Goal: Task Accomplishment & Management: Complete application form

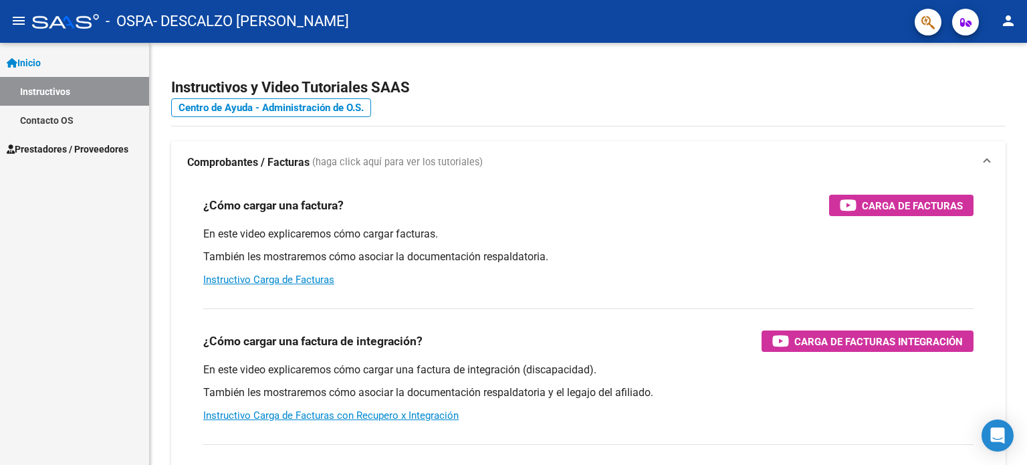
click at [75, 149] on span "Prestadores / Proveedores" at bounding box center [68, 149] width 122 height 15
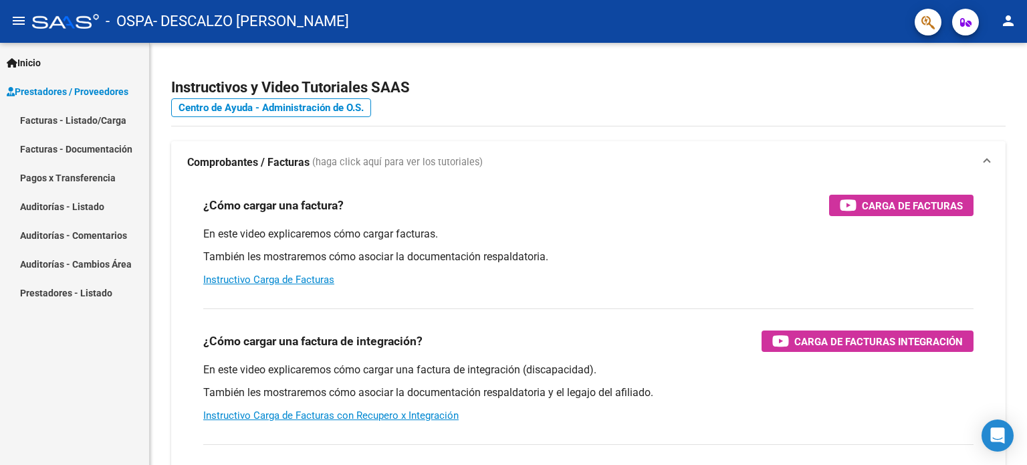
click at [100, 117] on link "Facturas - Listado/Carga" at bounding box center [74, 120] width 149 height 29
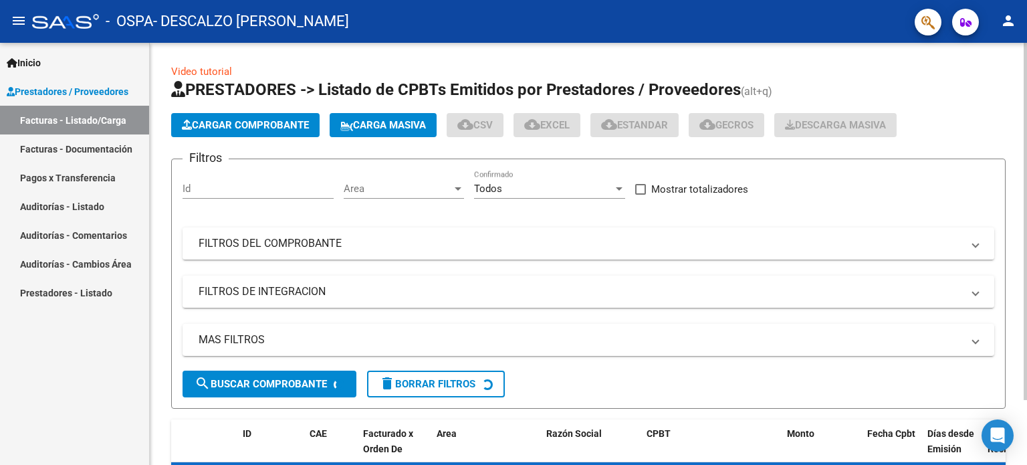
click at [272, 119] on span "Cargar Comprobante" at bounding box center [245, 125] width 127 height 12
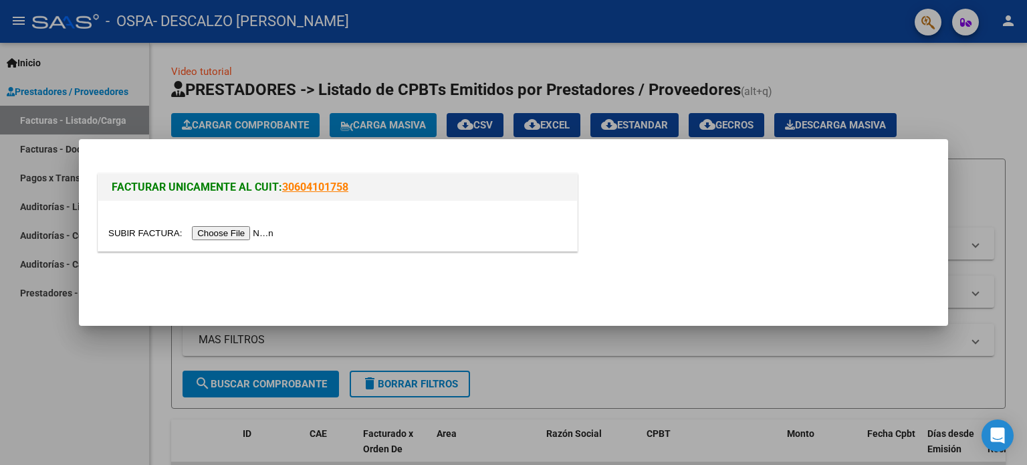
click at [246, 231] on input "file" at bounding box center [192, 233] width 169 height 14
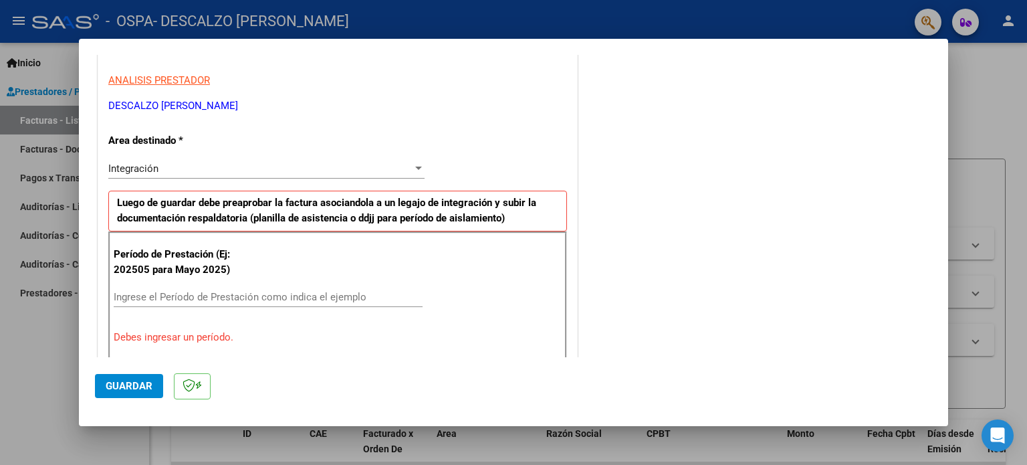
scroll to position [268, 0]
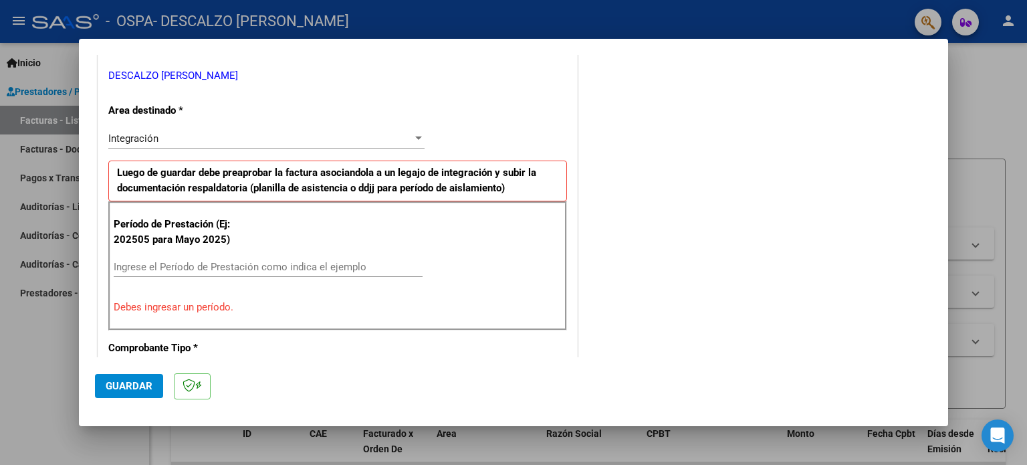
click at [187, 258] on div "Ingrese el Período de Prestación como indica el ejemplo" at bounding box center [268, 267] width 309 height 20
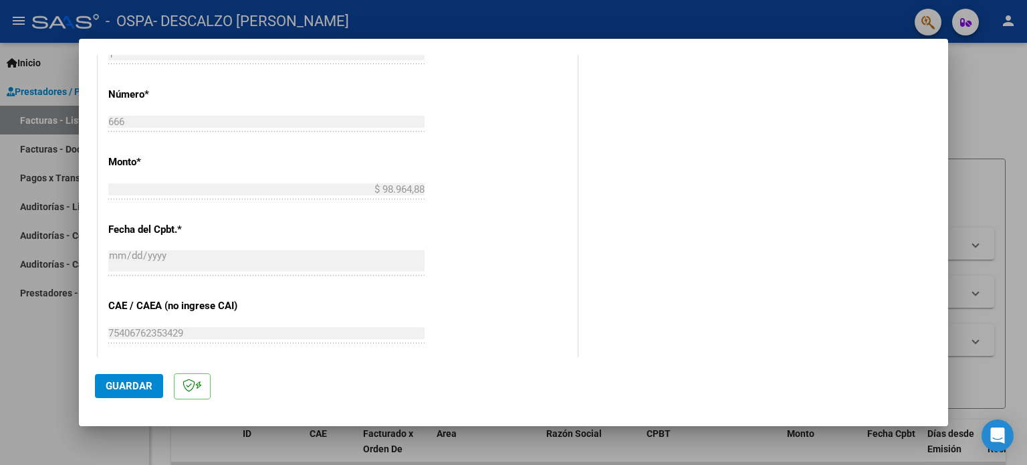
scroll to position [736, 0]
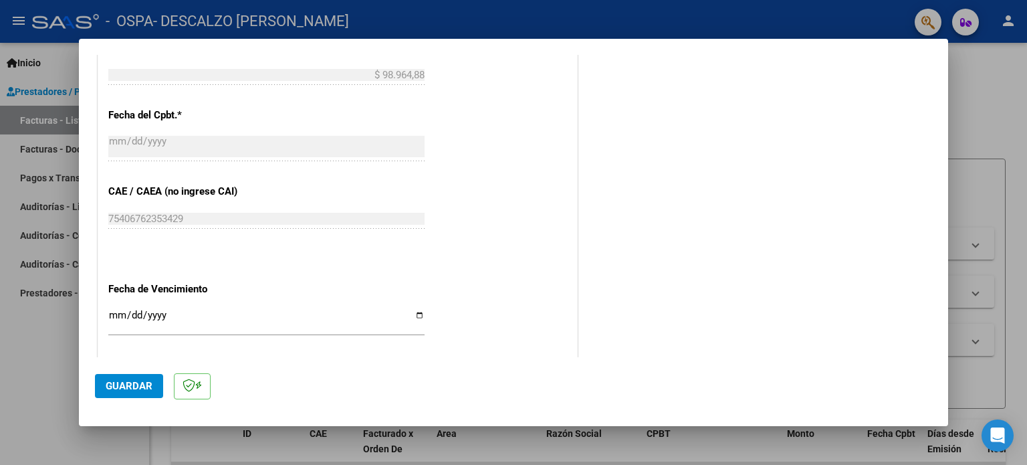
type input "202509"
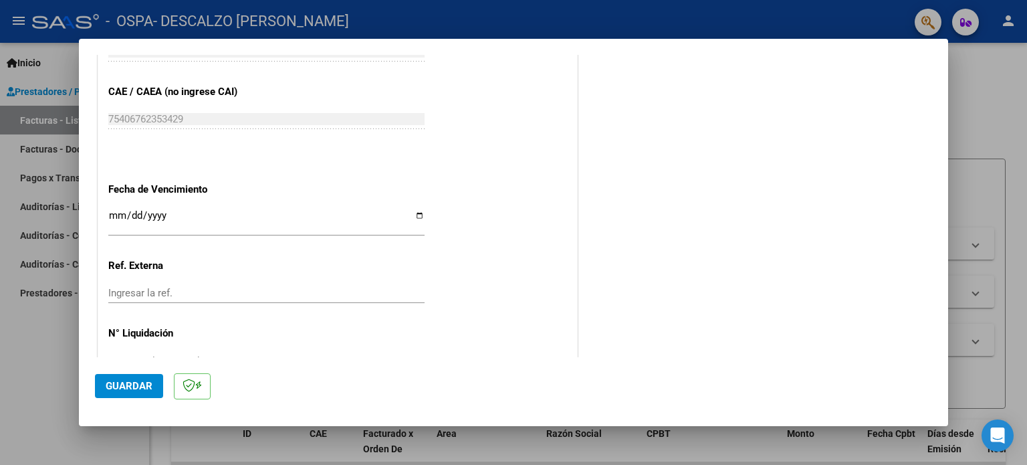
scroll to position [873, 0]
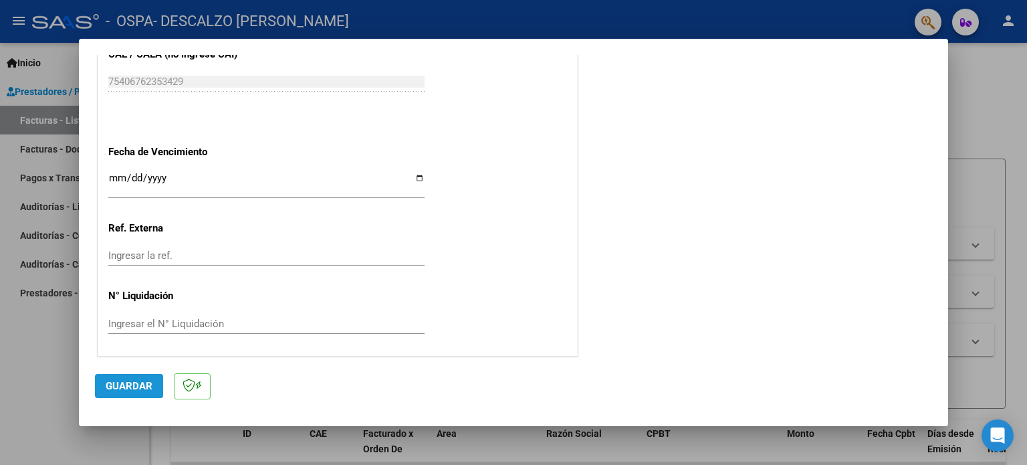
click at [138, 382] on span "Guardar" at bounding box center [129, 386] width 47 height 12
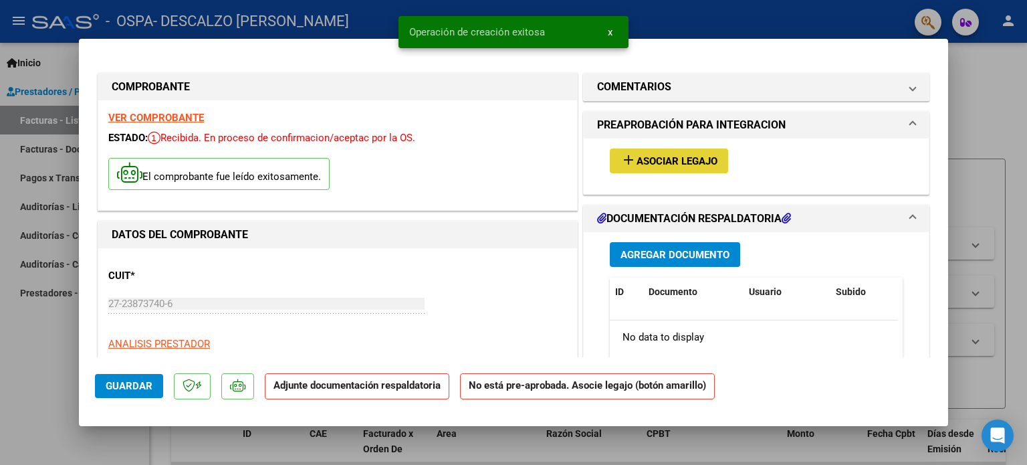
click at [666, 159] on span "Asociar Legajo" at bounding box center [677, 161] width 81 height 12
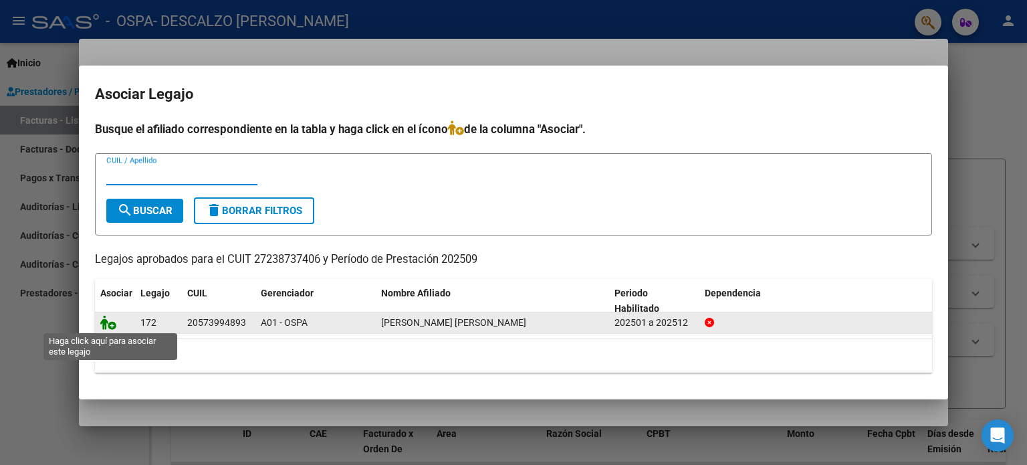
click at [108, 322] on icon at bounding box center [108, 322] width 16 height 15
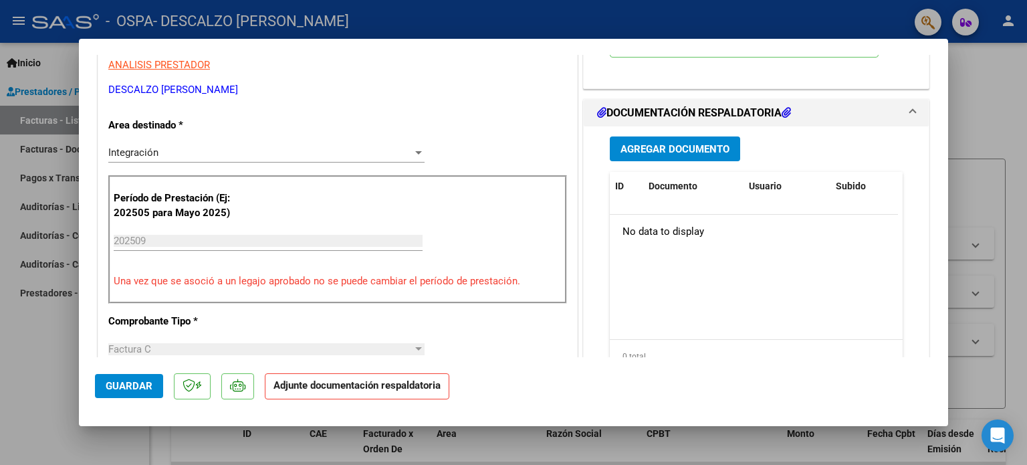
scroll to position [268, 0]
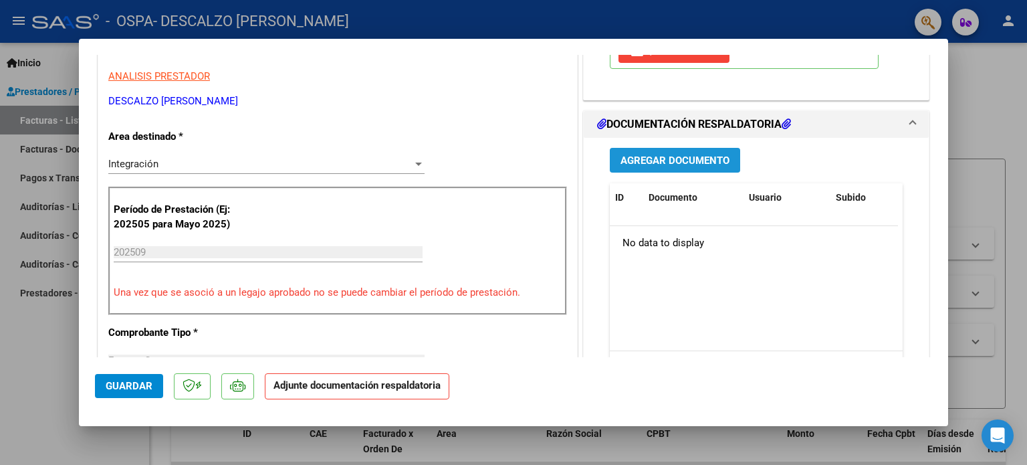
click at [650, 163] on span "Agregar Documento" at bounding box center [675, 161] width 109 height 12
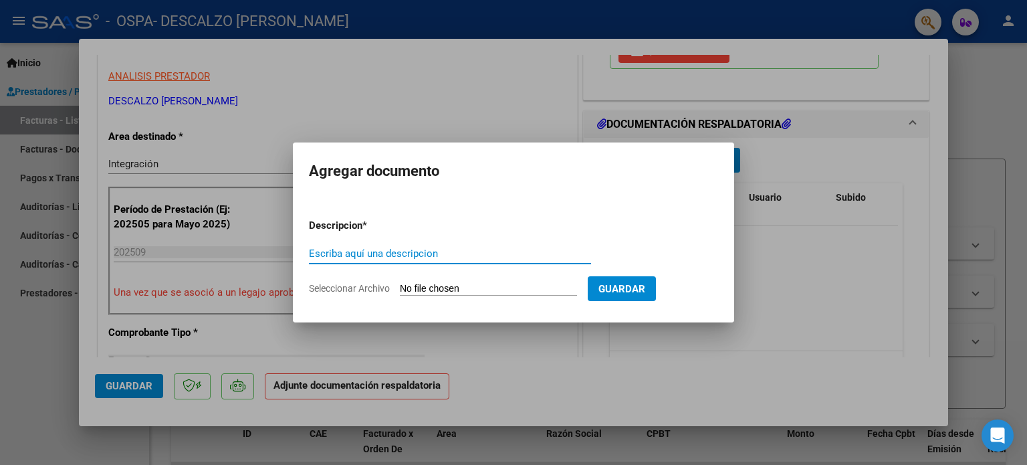
click at [383, 258] on input "Escriba aquí una descripcion" at bounding box center [450, 254] width 282 height 12
type input "ASIST.[DATE]"
click at [417, 290] on input "Seleccionar Archivo" at bounding box center [488, 289] width 177 height 13
type input "C:\fakepath\ASIST-SEP-[PERSON_NAME].pdf"
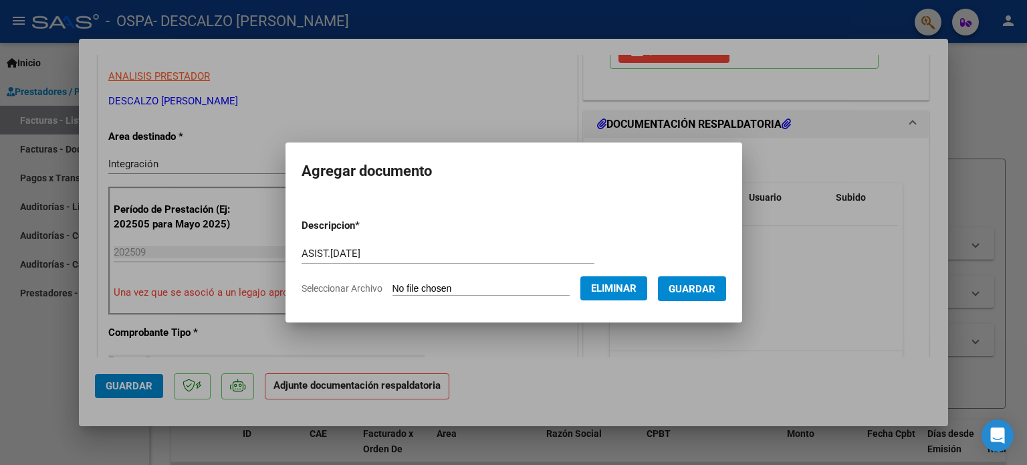
click at [716, 288] on span "Guardar" at bounding box center [692, 289] width 47 height 12
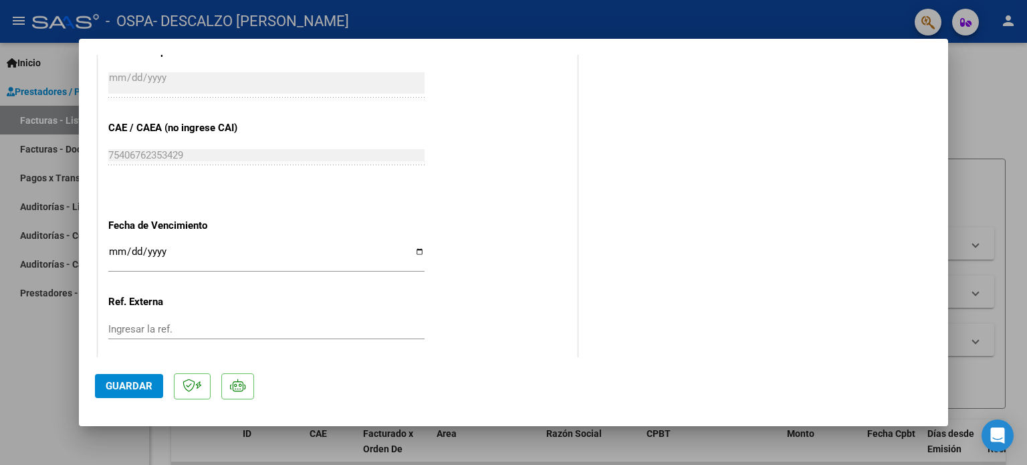
scroll to position [894, 0]
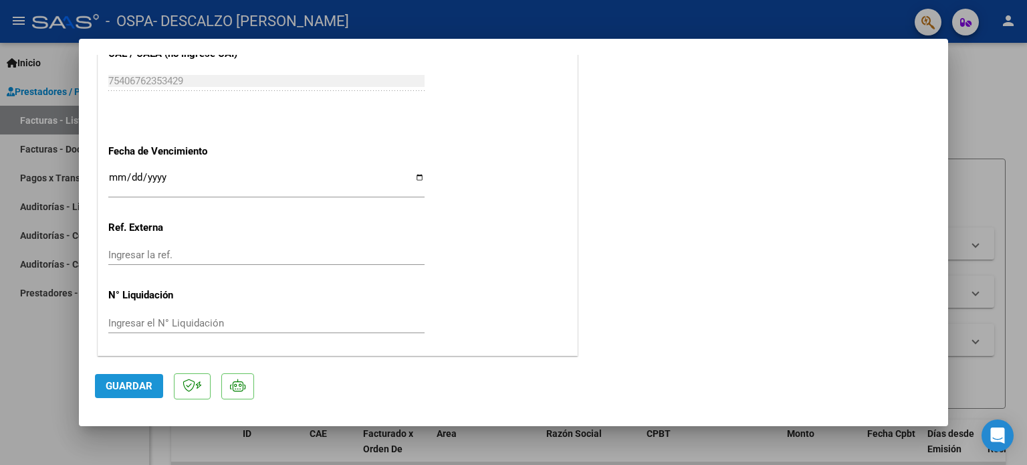
click at [138, 385] on span "Guardar" at bounding box center [129, 386] width 47 height 12
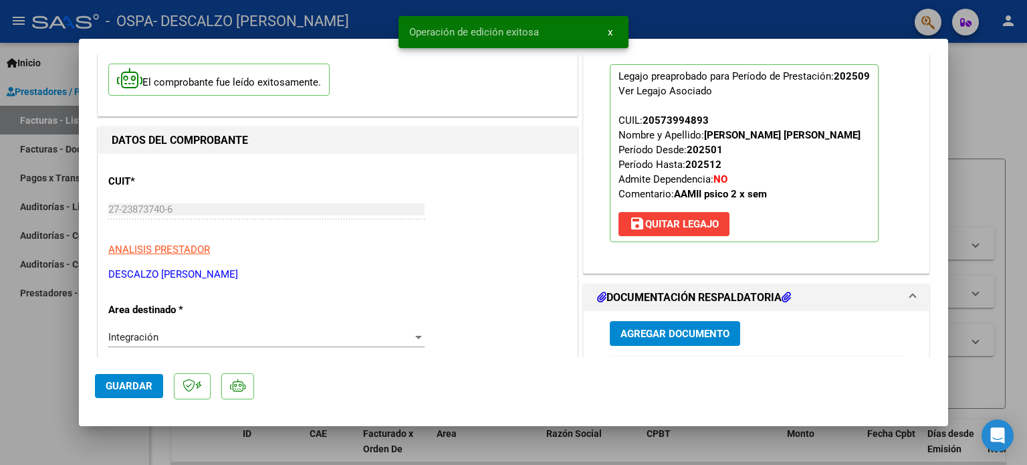
scroll to position [0, 0]
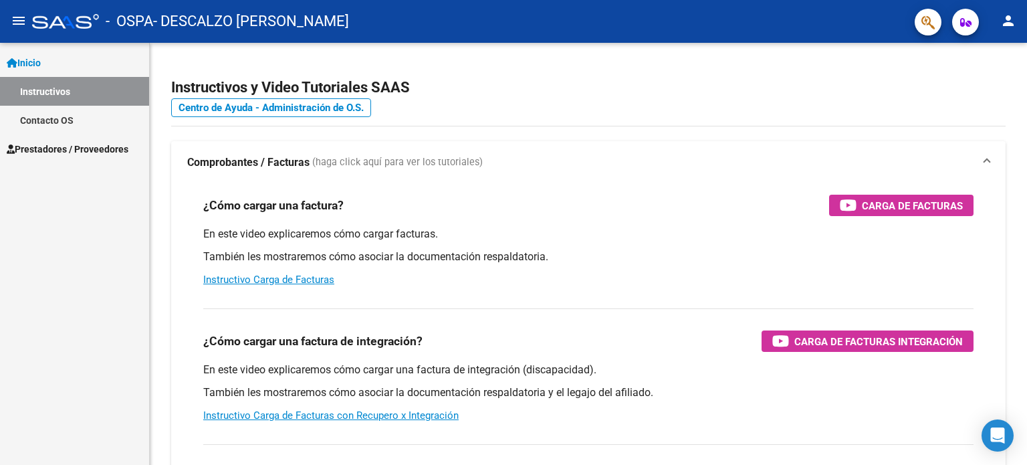
click at [74, 149] on span "Prestadores / Proveedores" at bounding box center [68, 149] width 122 height 15
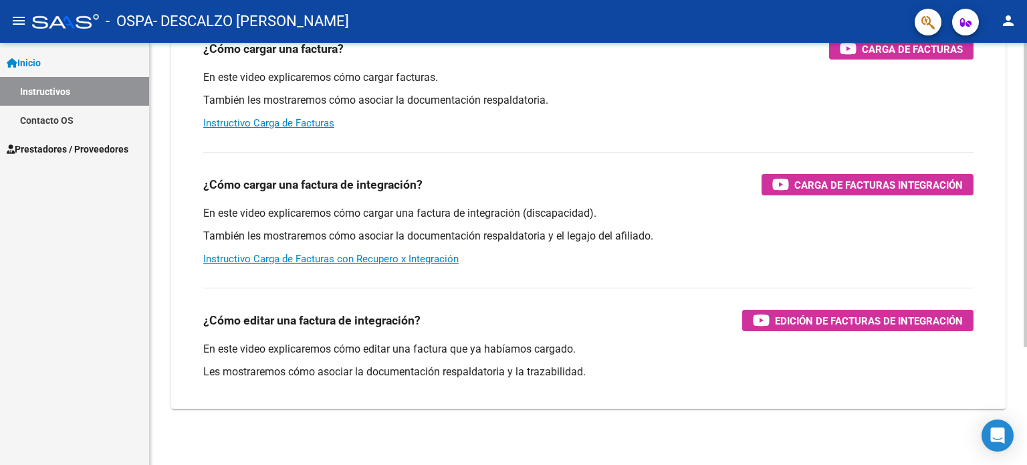
scroll to position [164, 0]
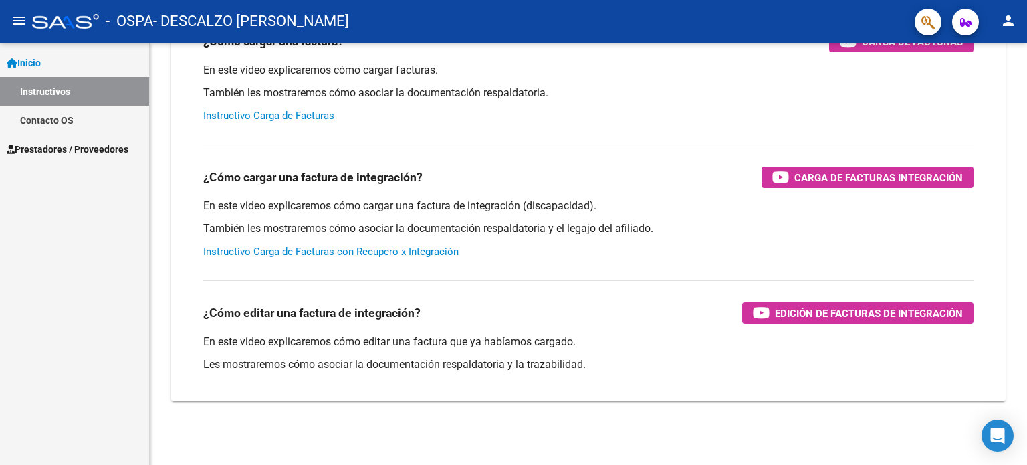
click at [97, 147] on span "Prestadores / Proveedores" at bounding box center [68, 149] width 122 height 15
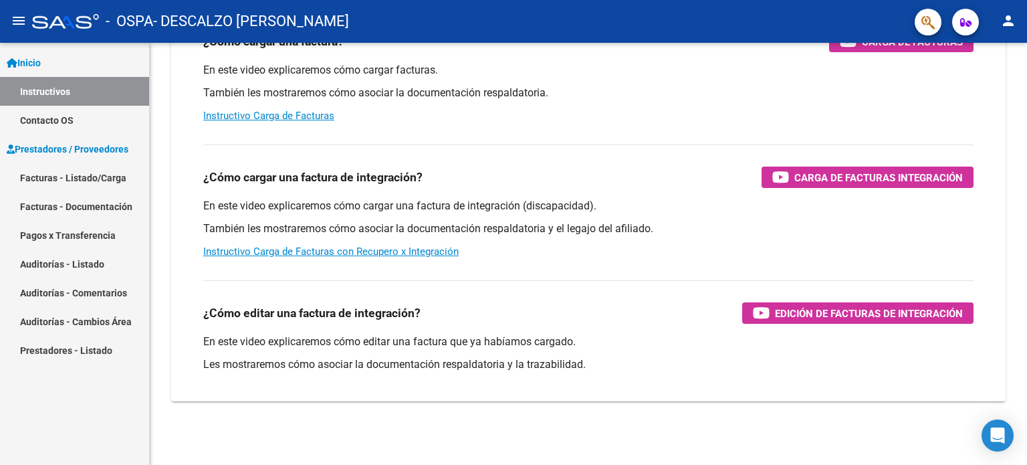
click at [119, 181] on link "Facturas - Listado/Carga" at bounding box center [74, 177] width 149 height 29
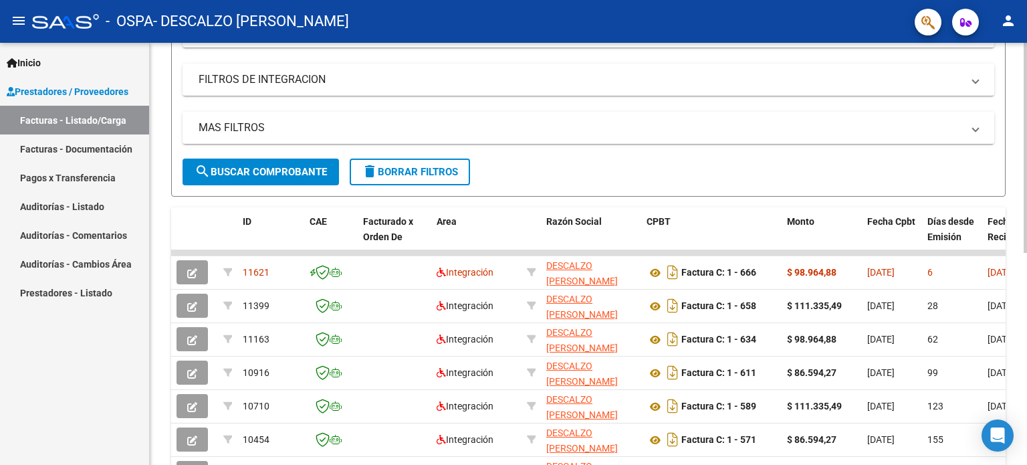
scroll to position [276, 0]
